Goal: Transaction & Acquisition: Purchase product/service

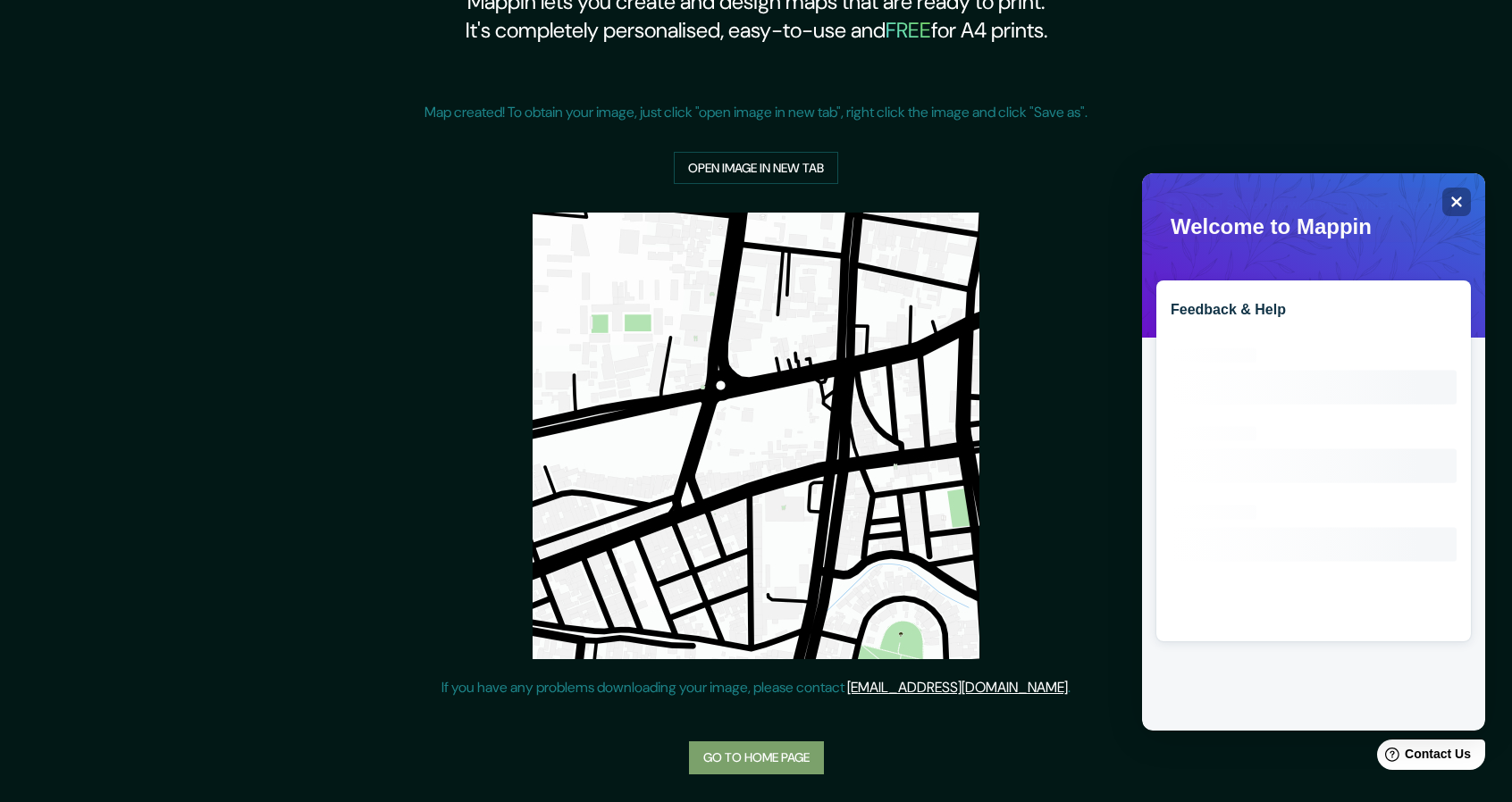
click at [765, 767] on link "Go to home page" at bounding box center [756, 758] width 135 height 33
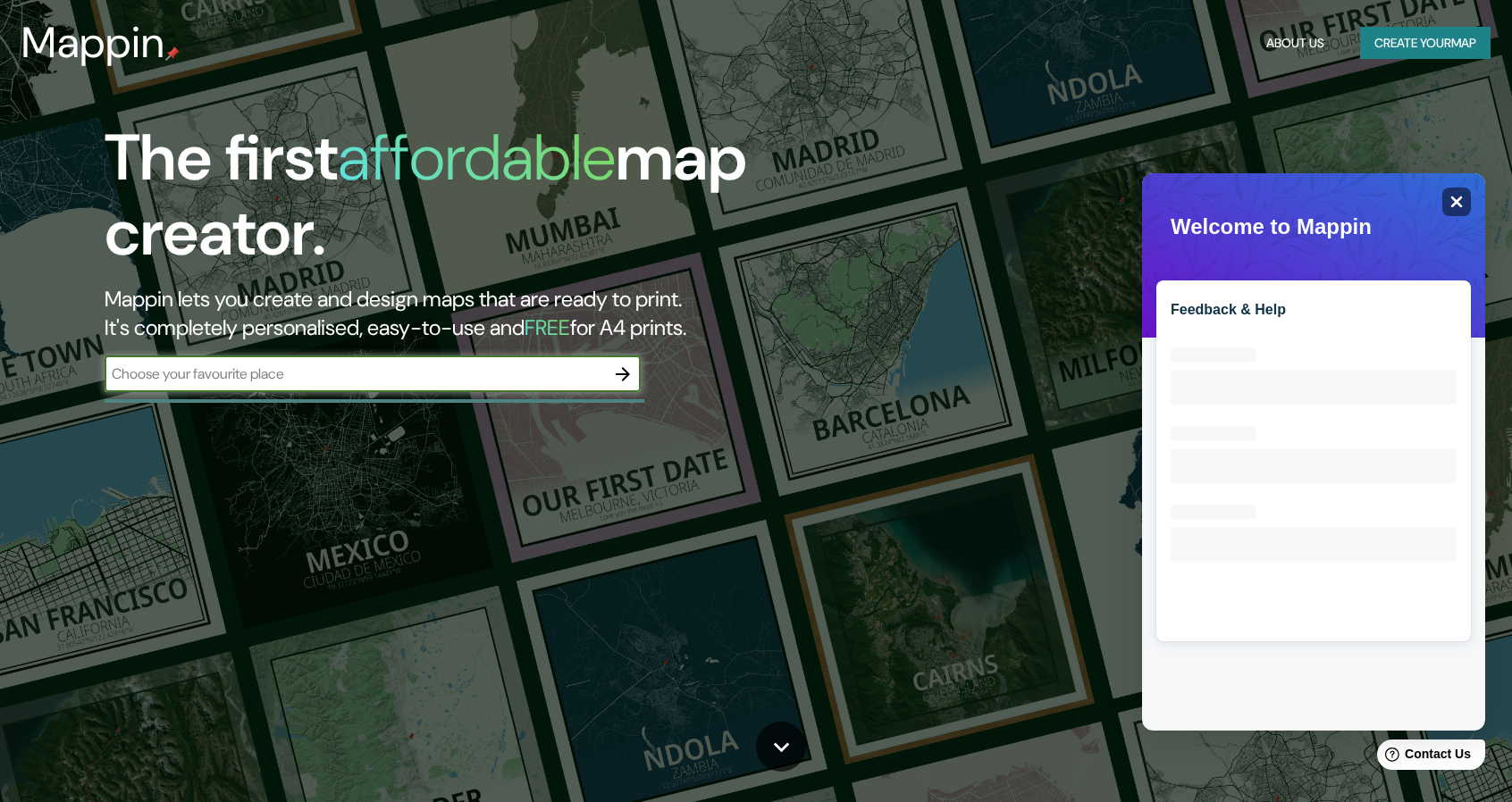
click at [1451, 206] on icon "Close" at bounding box center [1456, 202] width 12 height 12
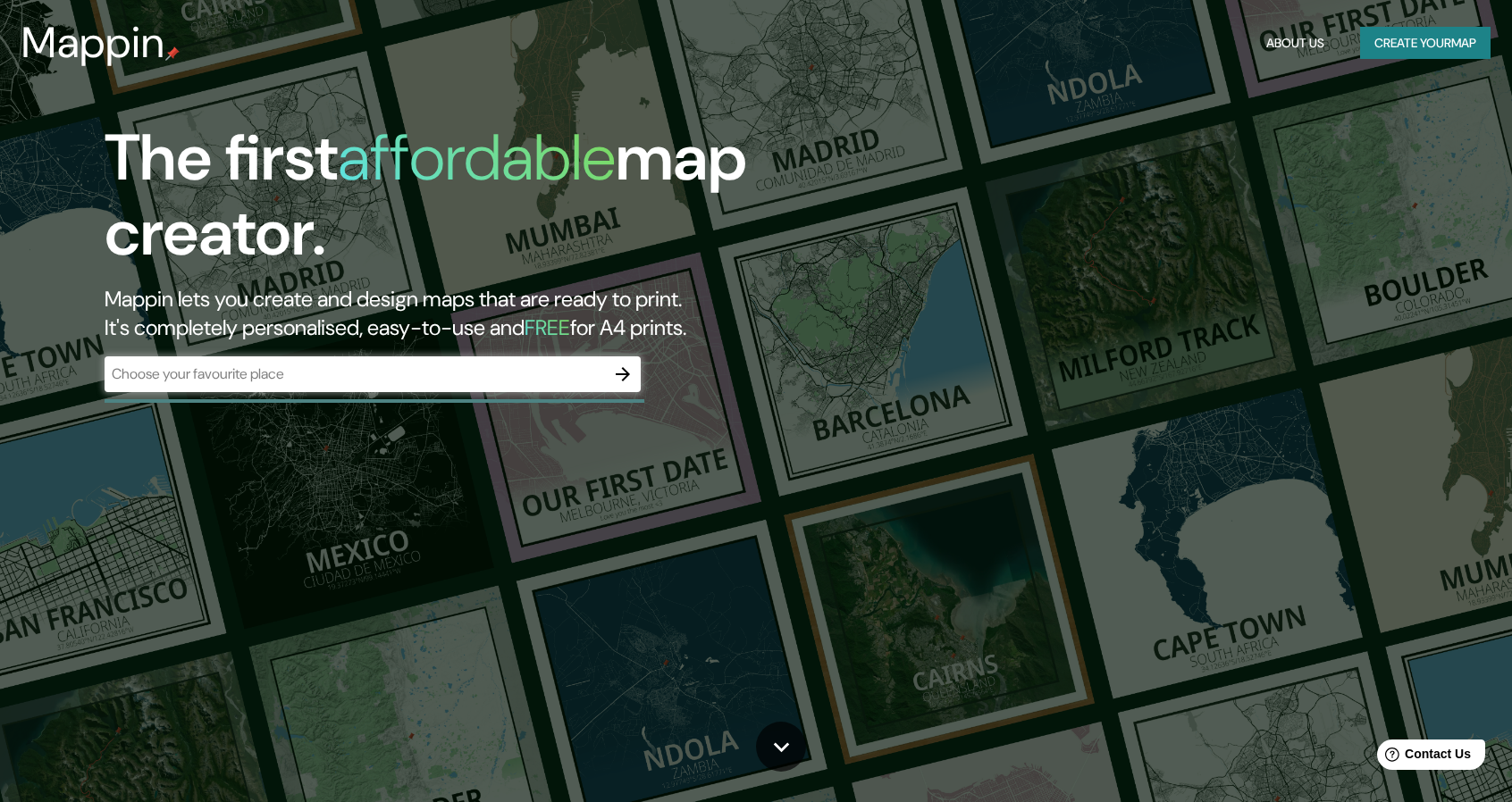
click at [458, 414] on div "The first affordable map creator. Mappin lets you create and design maps that a…" at bounding box center [756, 401] width 1512 height 802
click at [453, 378] on input "text" at bounding box center [354, 374] width 501 height 20
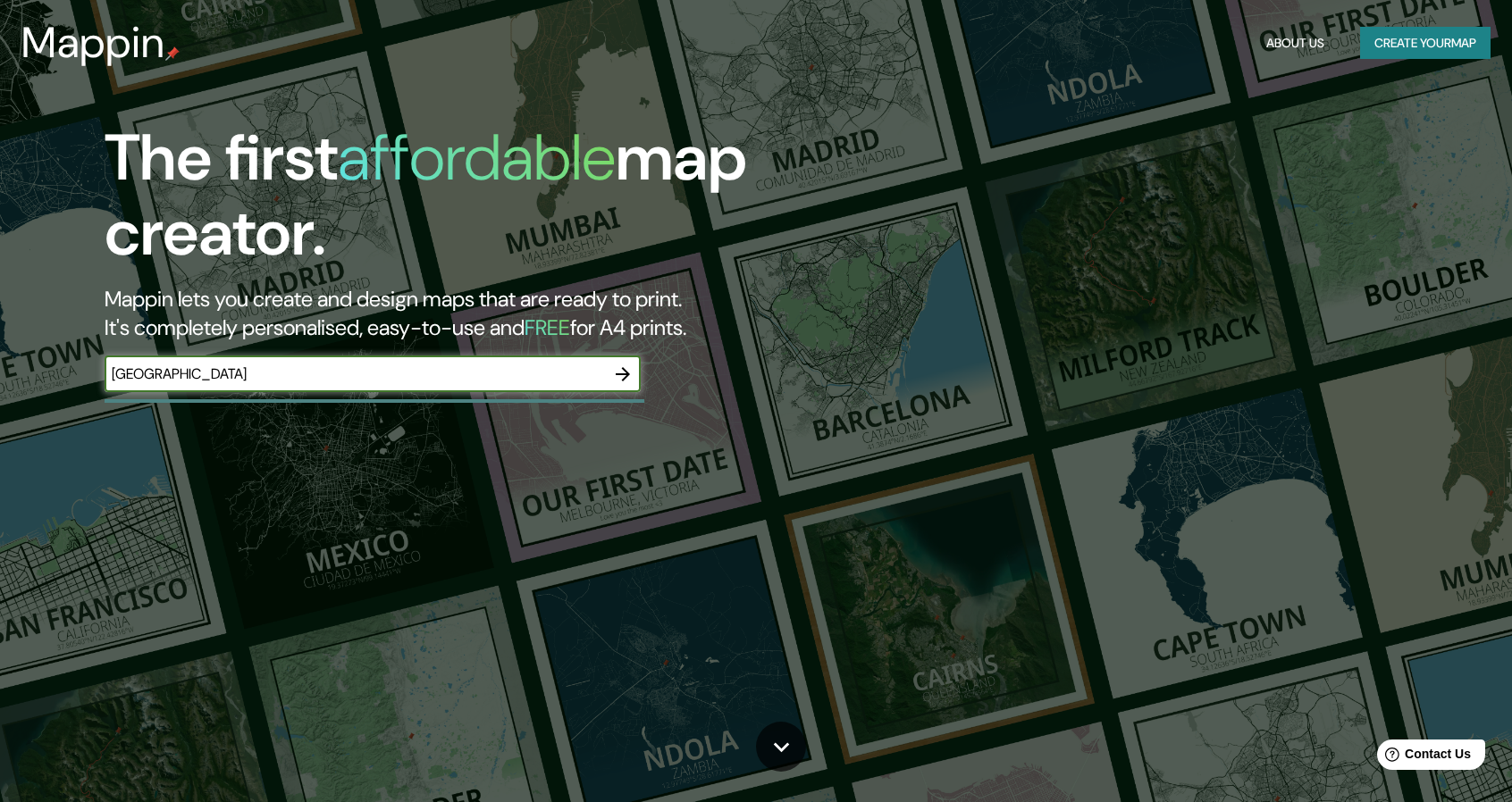
type input "[GEOGRAPHIC_DATA]"
click at [632, 369] on icon "button" at bounding box center [622, 374] width 21 height 21
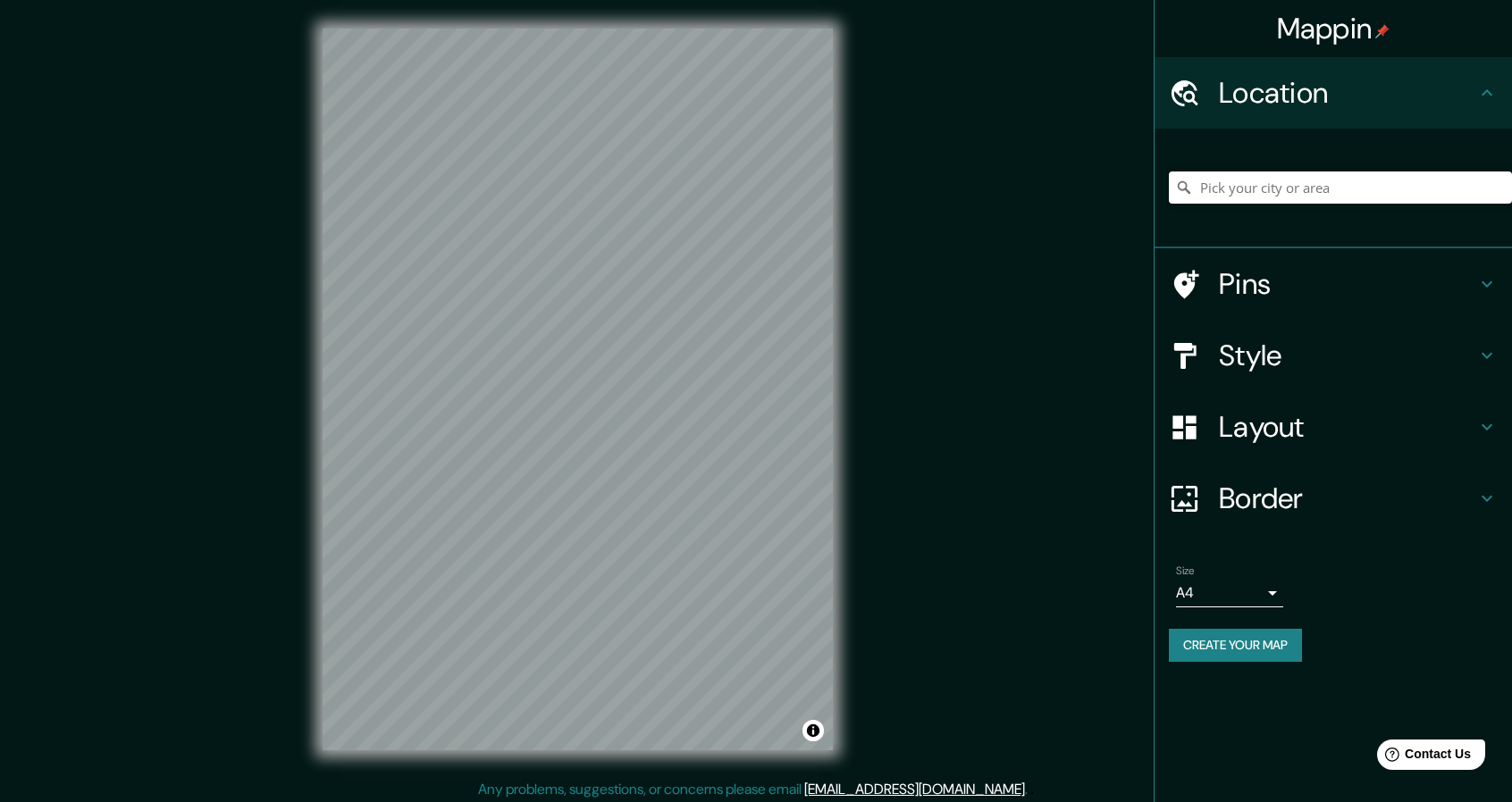
click at [1244, 340] on h4 "Style" at bounding box center [1347, 355] width 257 height 36
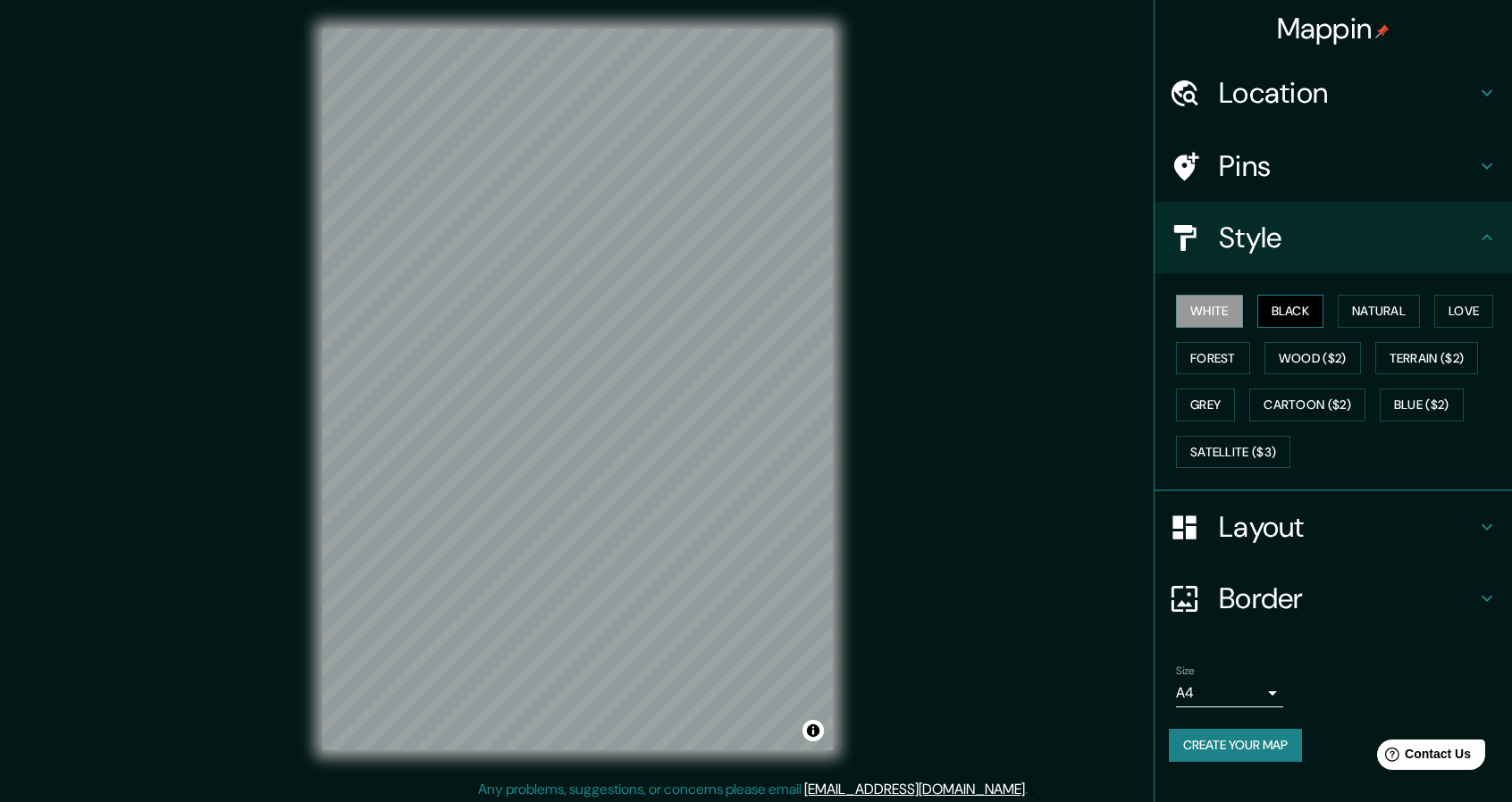
click at [1283, 308] on button "Black" at bounding box center [1291, 312] width 67 height 33
click at [1215, 311] on button "White" at bounding box center [1209, 312] width 67 height 33
click at [1365, 95] on h4 "Location" at bounding box center [1347, 93] width 257 height 36
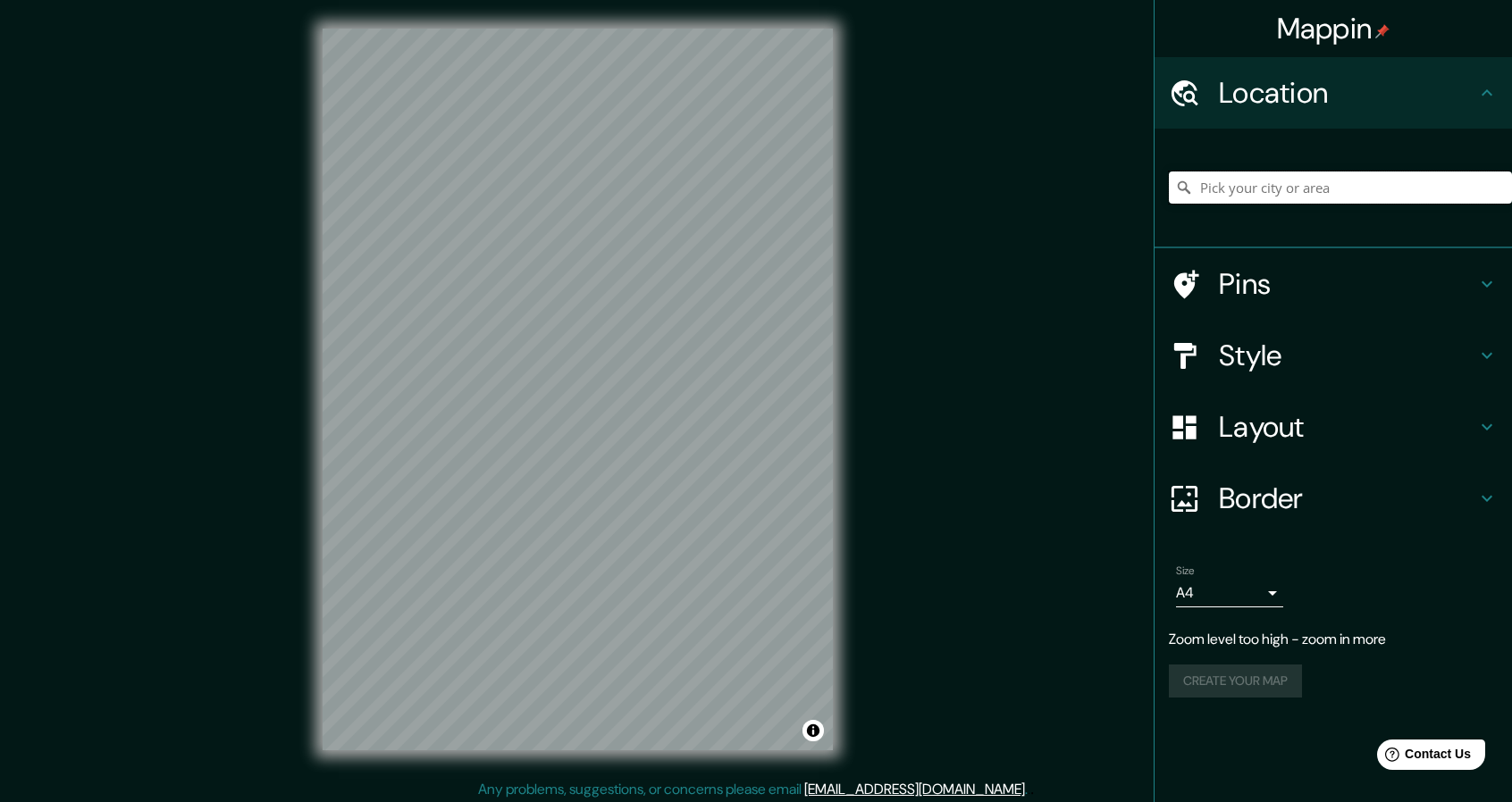
click at [1272, 179] on input "Pick your city or area" at bounding box center [1340, 187] width 343 height 32
click at [1244, 175] on input "[US_STATE], [GEOGRAPHIC_DATA]" at bounding box center [1340, 187] width 343 height 32
drag, startPoint x: 1250, startPoint y: 182, endPoint x: 1065, endPoint y: 188, distance: 185.1
click at [1073, 186] on div "Mappin Location [US_STATE], [GEOGRAPHIC_DATA] Pins Style Layout Border Choose a…" at bounding box center [756, 403] width 1512 height 808
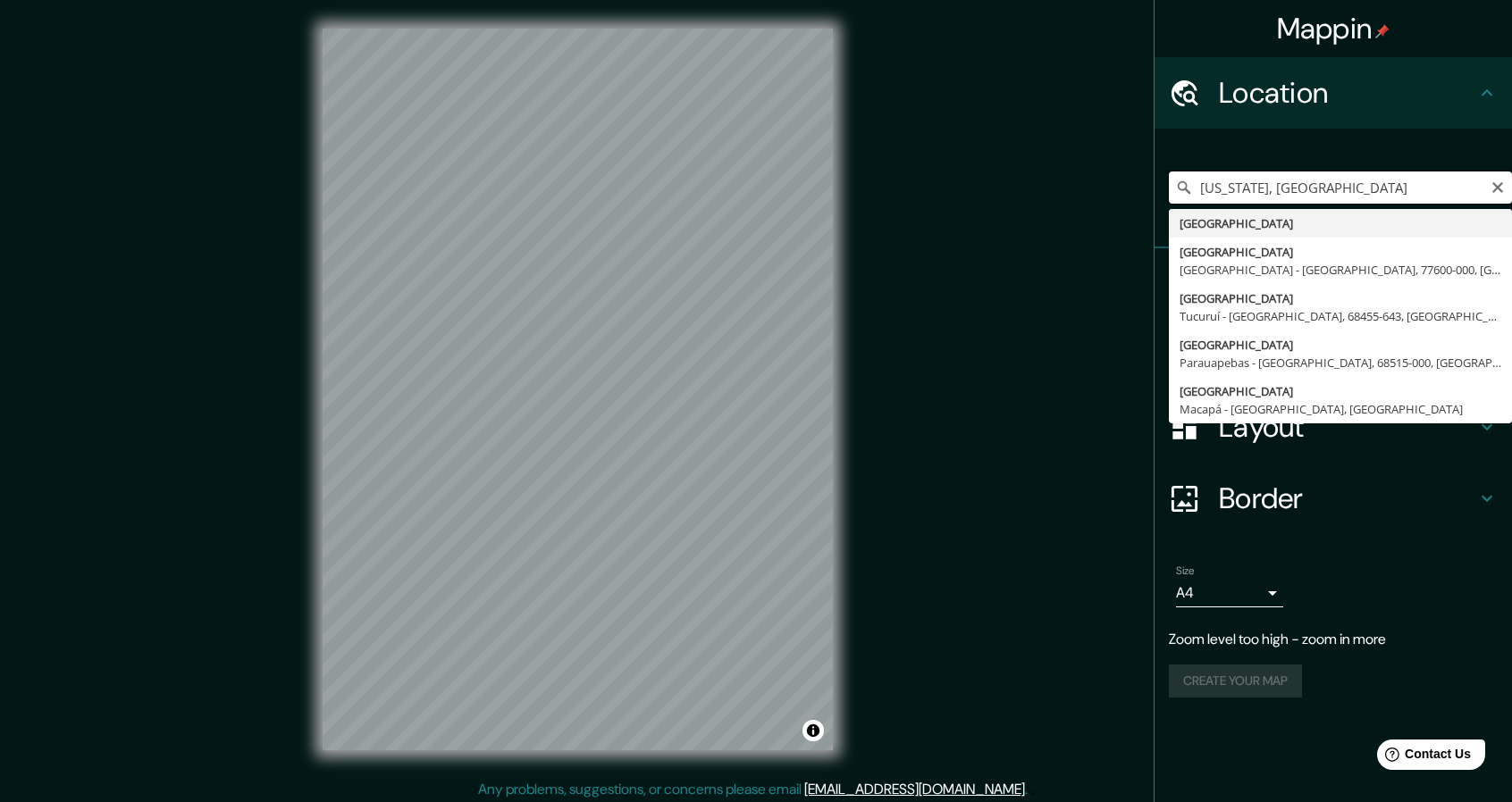
drag, startPoint x: 1253, startPoint y: 191, endPoint x: 1094, endPoint y: 188, distance: 159.0
click at [1104, 191] on div "Mappin Location [US_STATE], [GEOGRAPHIC_DATA] [GEOGRAPHIC_DATA] Rua [GEOGRAPHIC…" at bounding box center [756, 403] width 1512 height 808
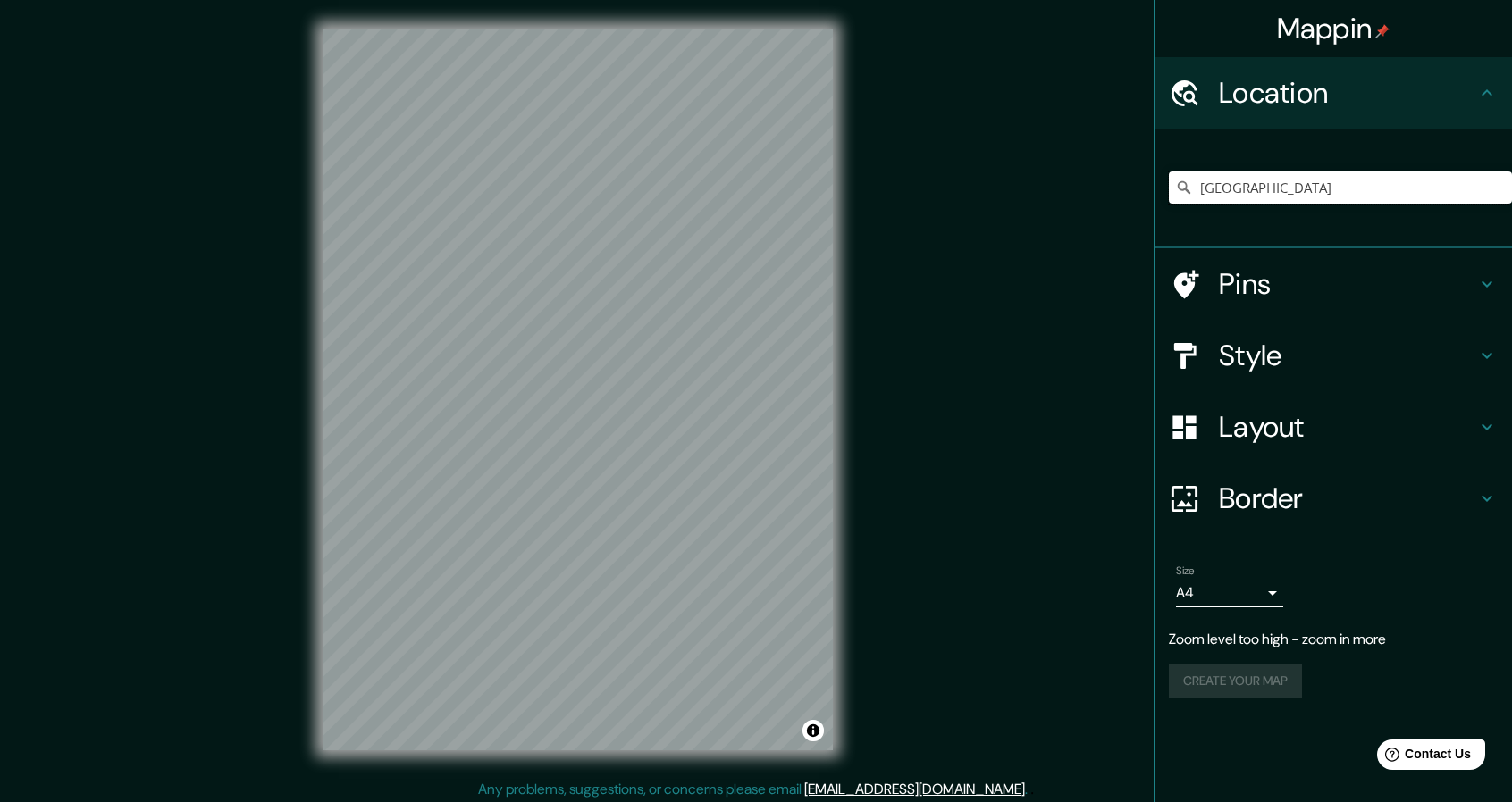
type input "[GEOGRAPHIC_DATA]"
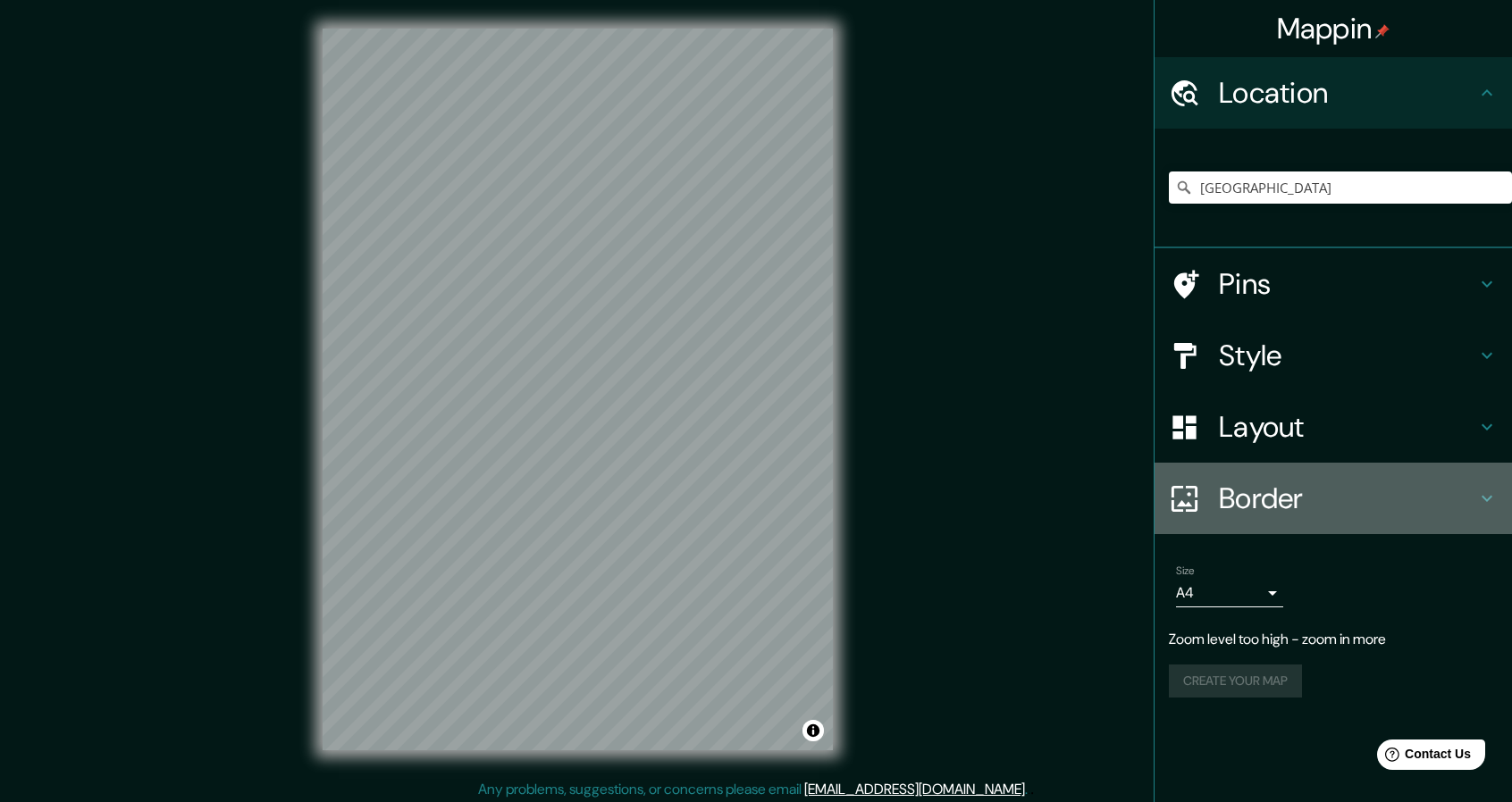
click at [1270, 498] on h4 "Border" at bounding box center [1347, 498] width 257 height 36
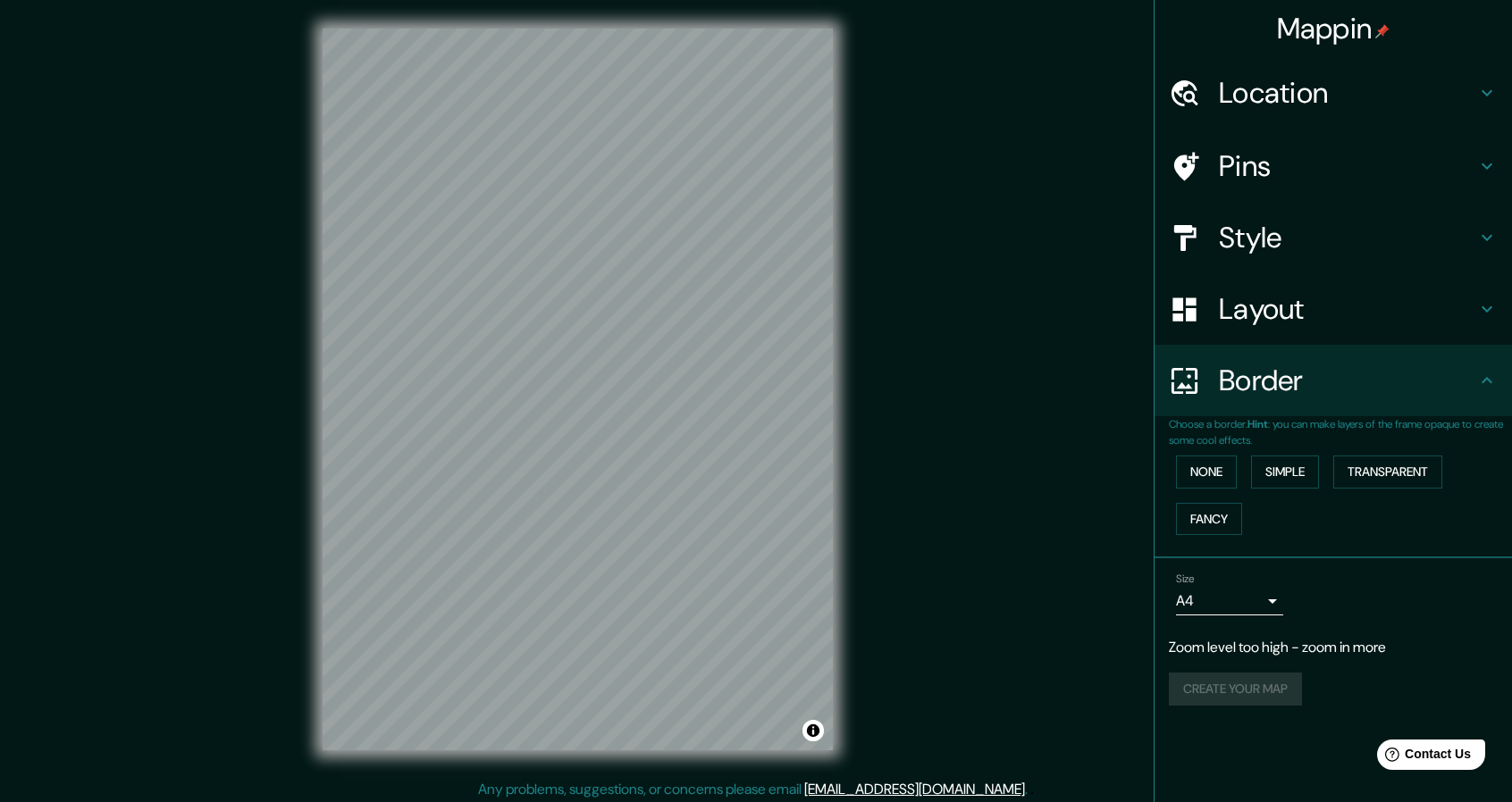
click at [1261, 305] on h4 "Layout" at bounding box center [1347, 309] width 257 height 36
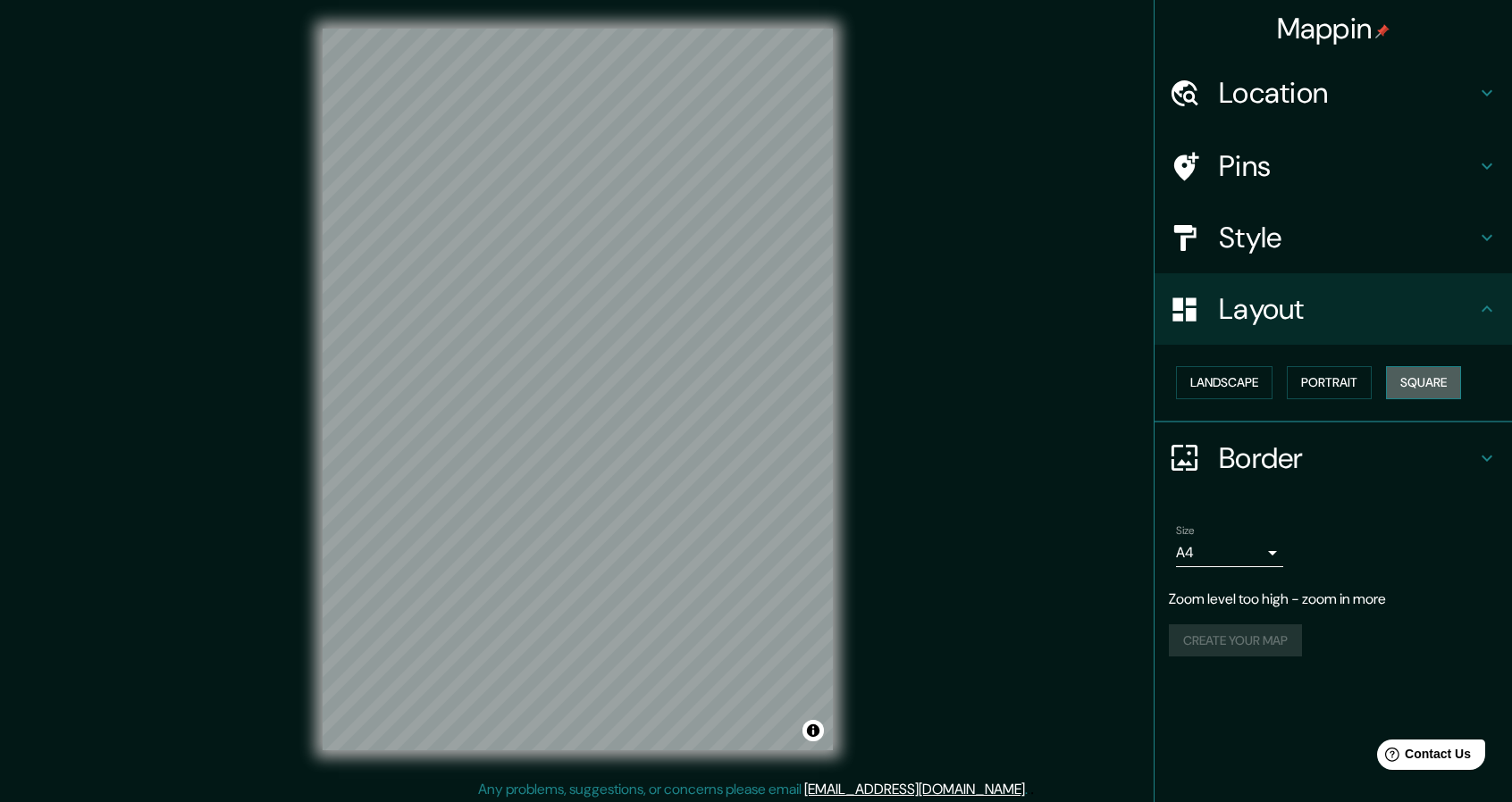
click at [1440, 379] on button "Square" at bounding box center [1423, 383] width 75 height 33
